Goal: Information Seeking & Learning: Learn about a topic

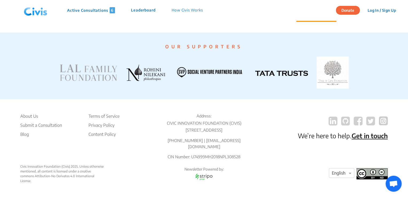
scroll to position [1041, 0]
click at [34, 117] on li "About Us" at bounding box center [41, 116] width 42 height 6
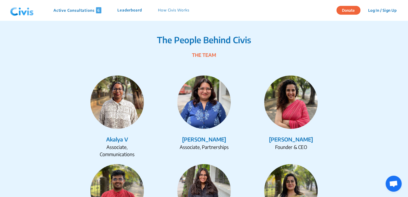
scroll to position [615, 0]
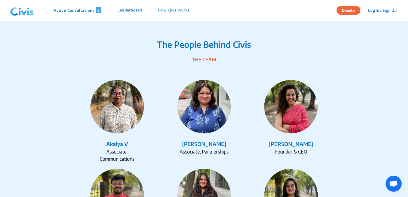
click at [168, 9] on p "How Civis Works" at bounding box center [173, 10] width 31 height 6
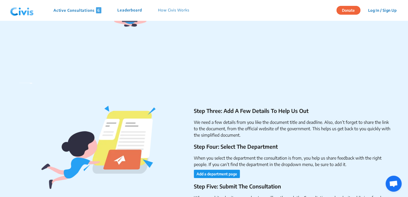
scroll to position [802, 0]
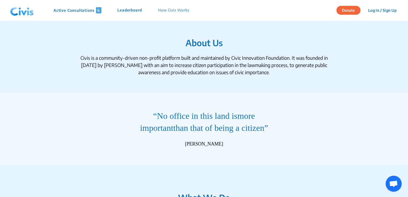
click at [14, 14] on img at bounding box center [22, 10] width 28 height 16
